Goal: Information Seeking & Learning: Learn about a topic

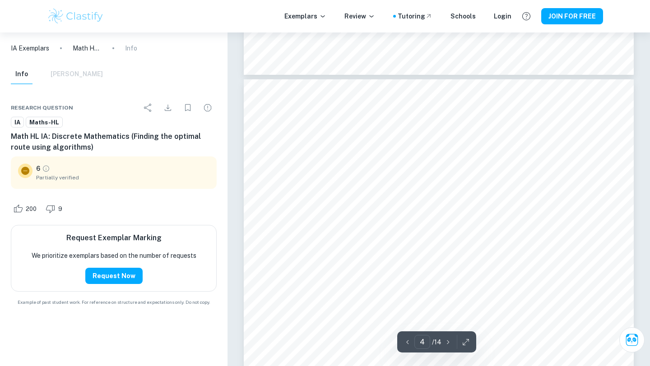
scroll to position [1615, 0]
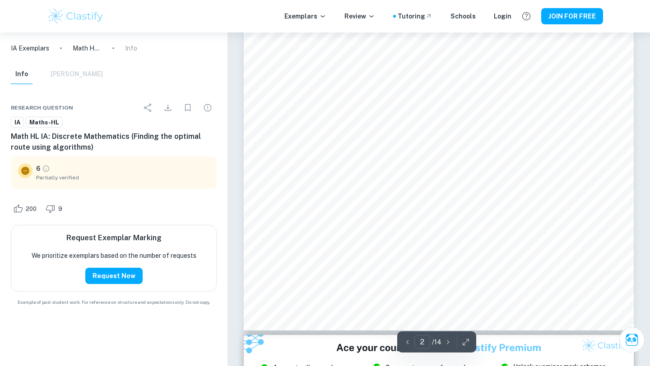
type input "1"
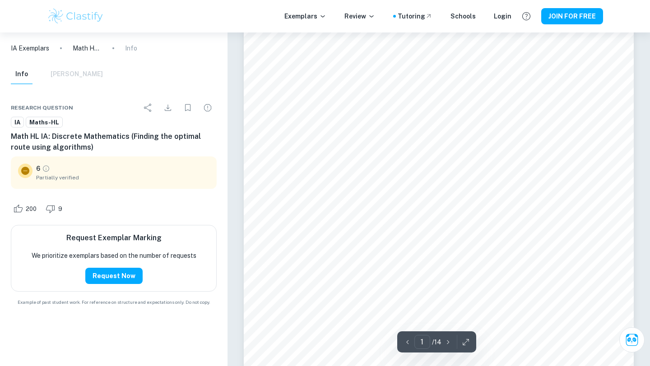
scroll to position [0, 0]
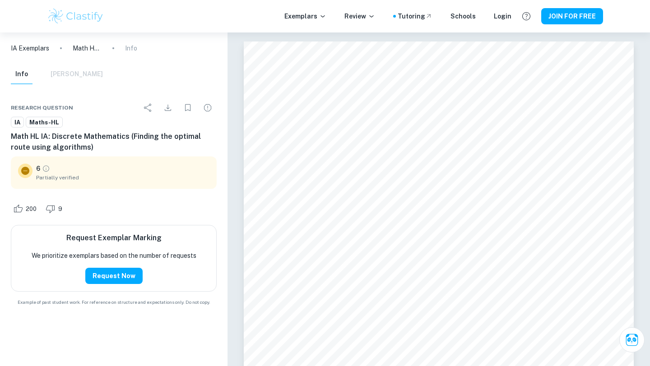
click at [48, 178] on span "Partially verified" at bounding box center [122, 178] width 173 height 8
click at [46, 171] on icon "Grade partially verified" at bounding box center [46, 169] width 8 height 8
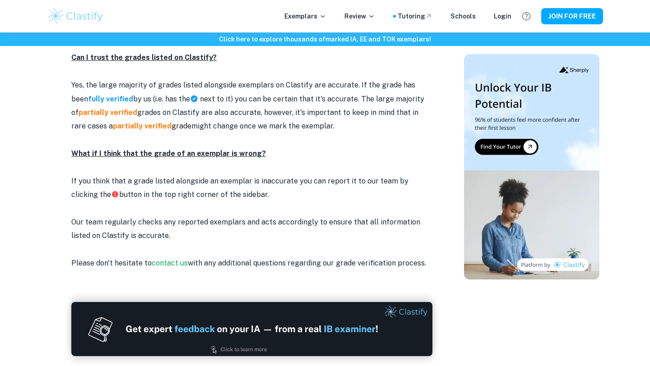
scroll to position [1176, 0]
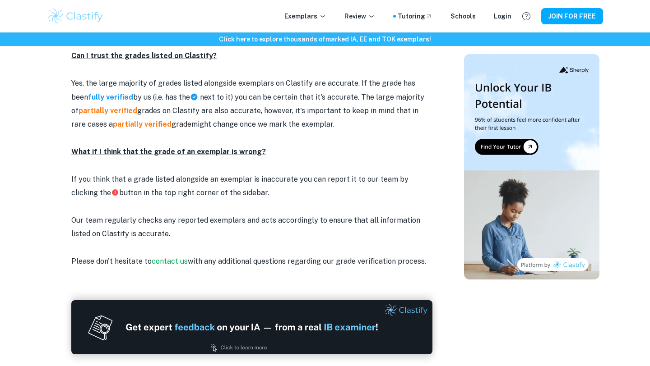
drag, startPoint x: 194, startPoint y: 95, endPoint x: 337, endPoint y: 107, distance: 143.5
click at [337, 107] on p "Yes, the large majority of grades listed alongside exemplars on Clastify are ac…" at bounding box center [251, 104] width 361 height 55
click at [336, 107] on p "Yes, the large majority of grades listed alongside exemplars on Clastify are ac…" at bounding box center [251, 104] width 361 height 55
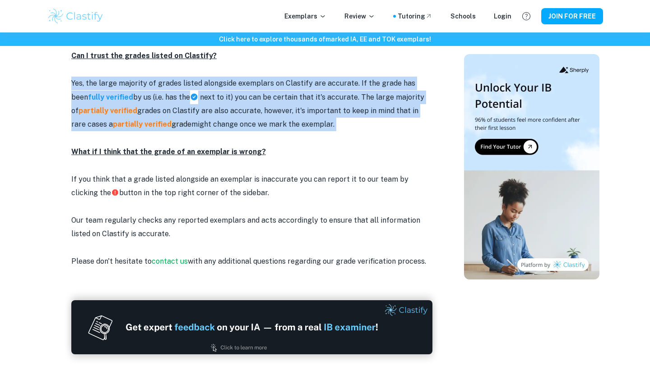
click at [336, 107] on p "Yes, the large majority of grades listed alongside exemplars on Clastify are ac…" at bounding box center [251, 104] width 361 height 55
click at [321, 106] on p "Yes, the large majority of grades listed alongside exemplars on Clastify are ac…" at bounding box center [251, 104] width 361 height 55
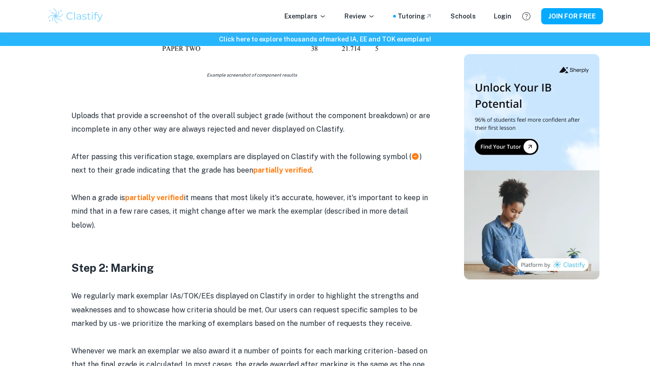
scroll to position [674, 0]
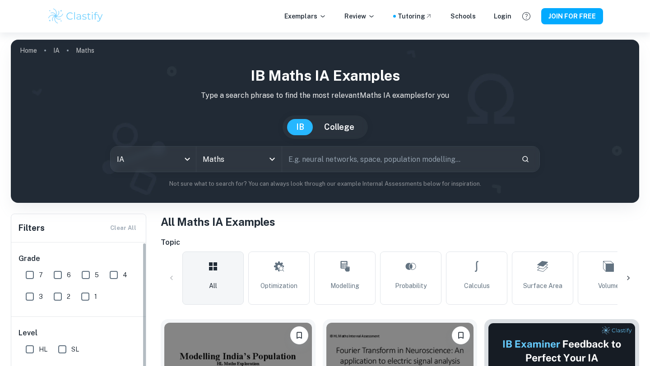
scroll to position [155, 0]
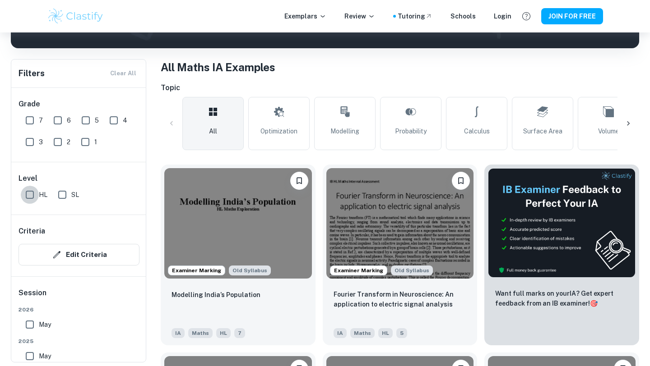
click at [35, 196] on input "HL" at bounding box center [30, 195] width 18 height 18
checkbox input "true"
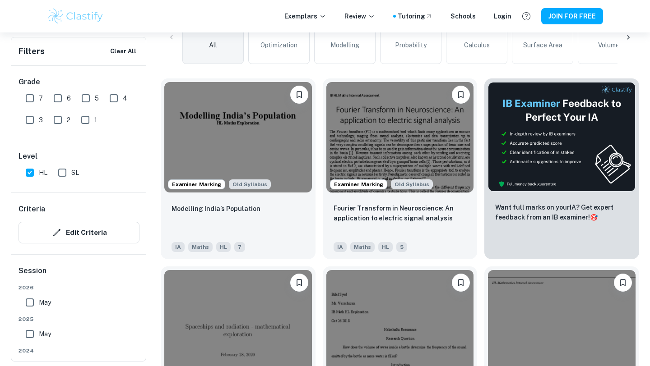
scroll to position [277, 0]
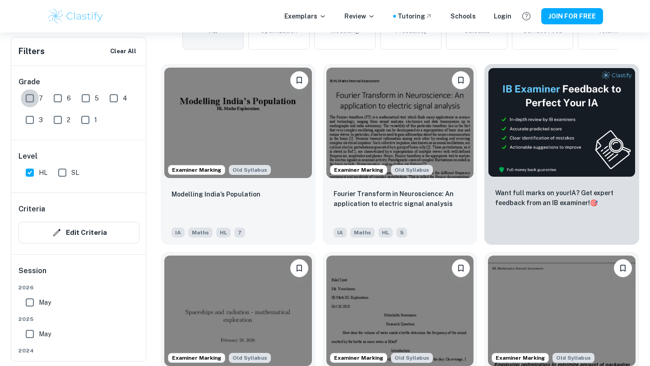
click at [34, 92] on input "7" at bounding box center [30, 98] width 18 height 18
checkbox input "true"
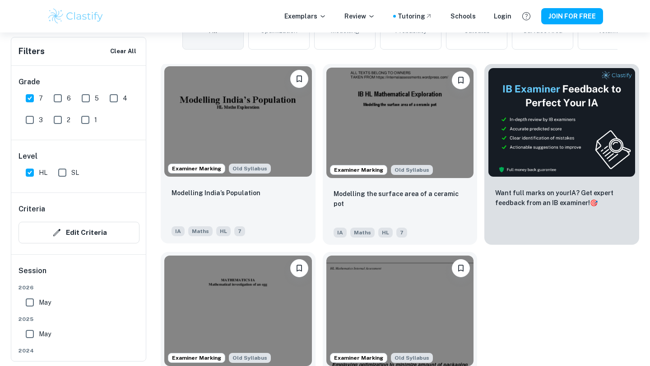
click at [231, 115] on img at bounding box center [238, 121] width 148 height 111
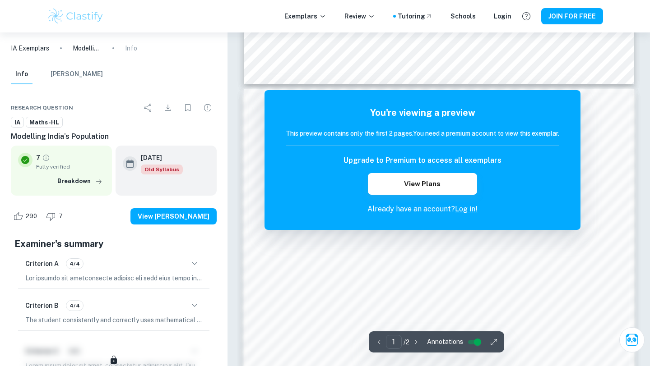
scroll to position [844, 0]
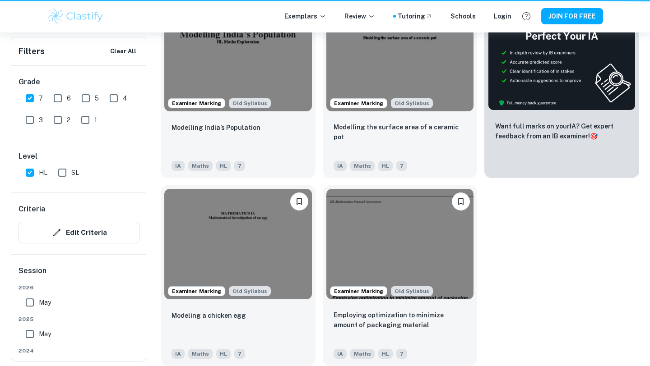
scroll to position [277, 0]
